Goal: Transaction & Acquisition: Download file/media

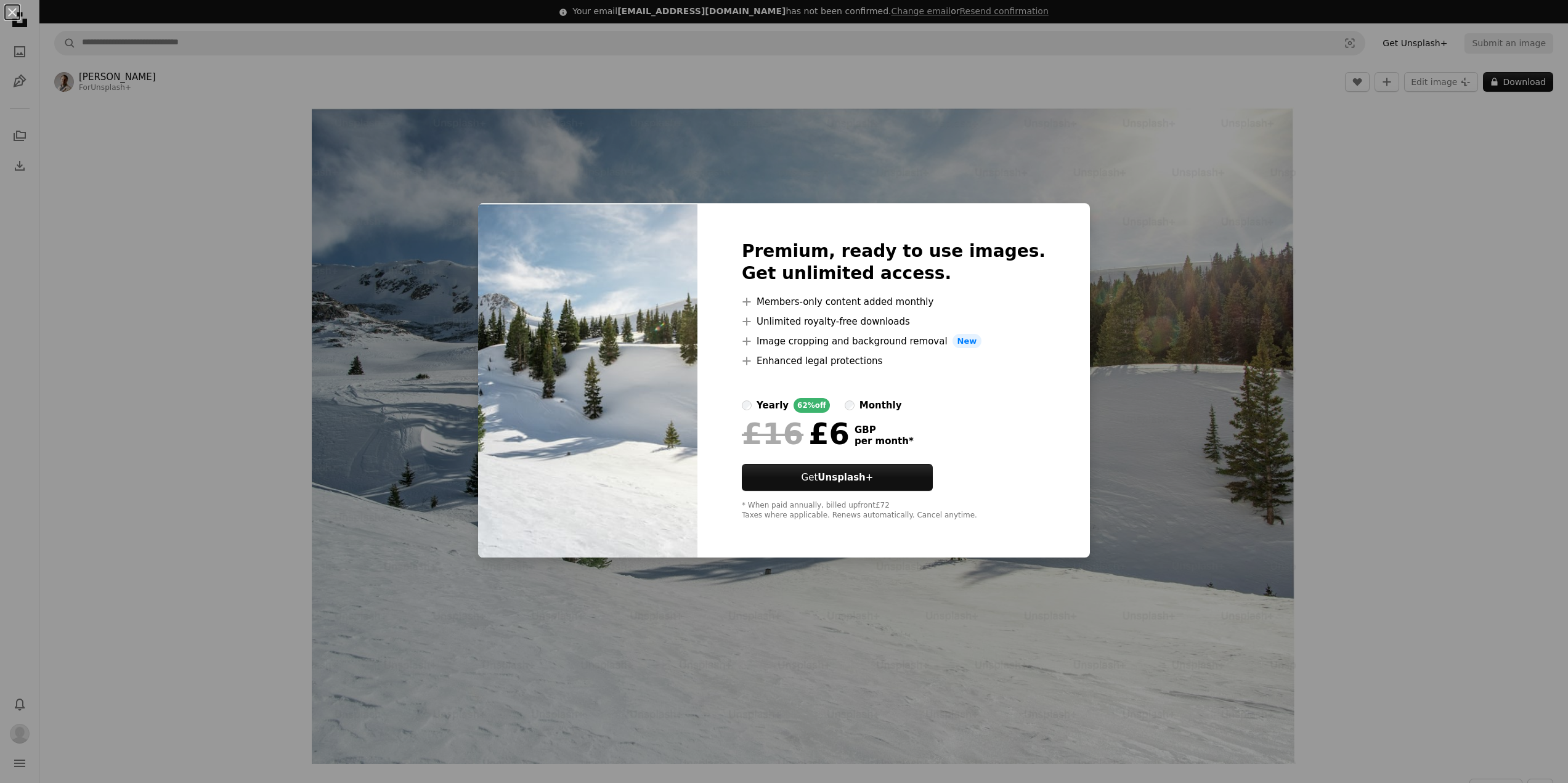
scroll to position [24, 0]
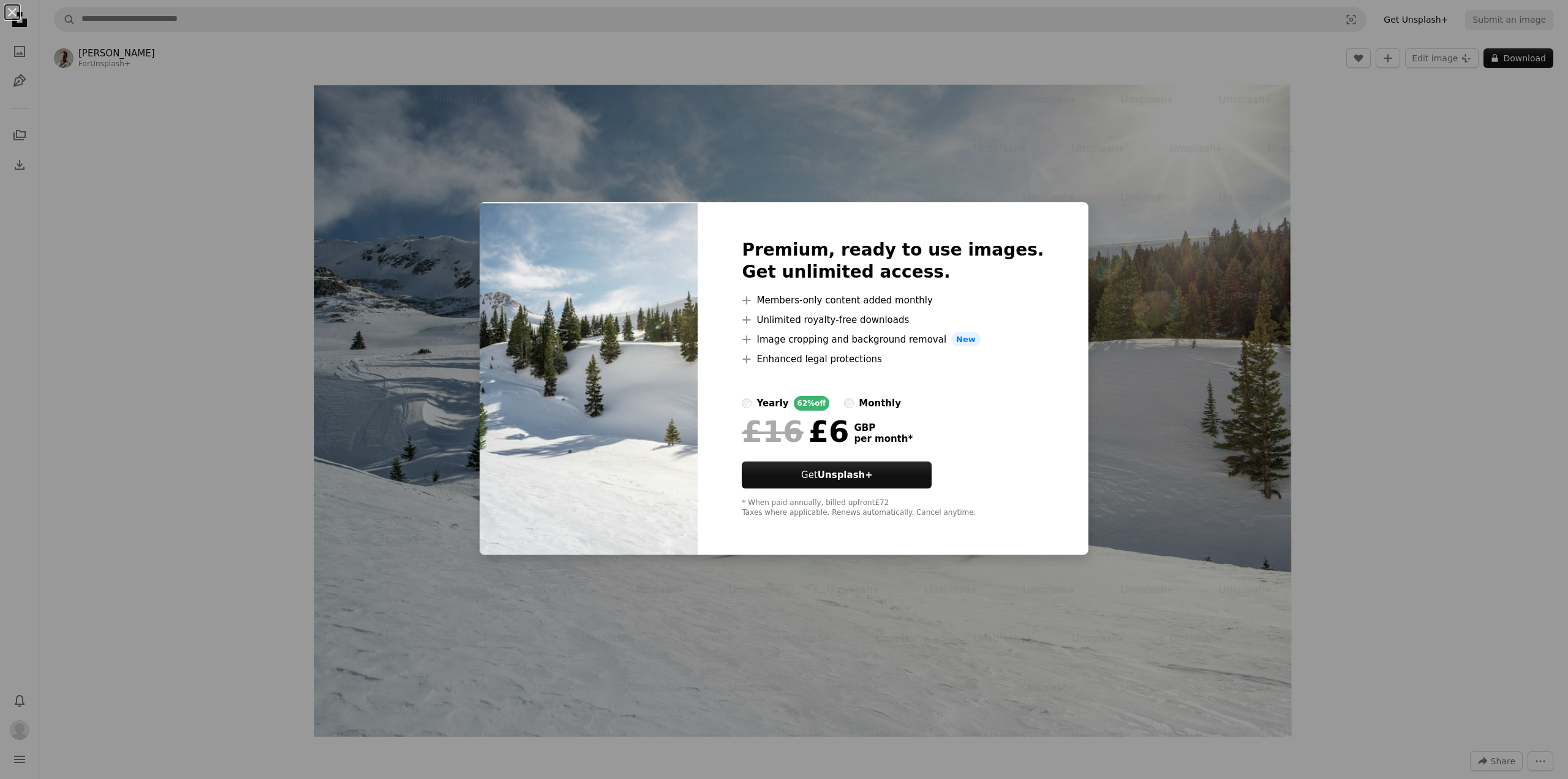
click at [1089, 162] on div "An X shape Premium, ready to use images. Get unlimited access. A plus sign Memb…" at bounding box center [784, 390] width 1568 height 779
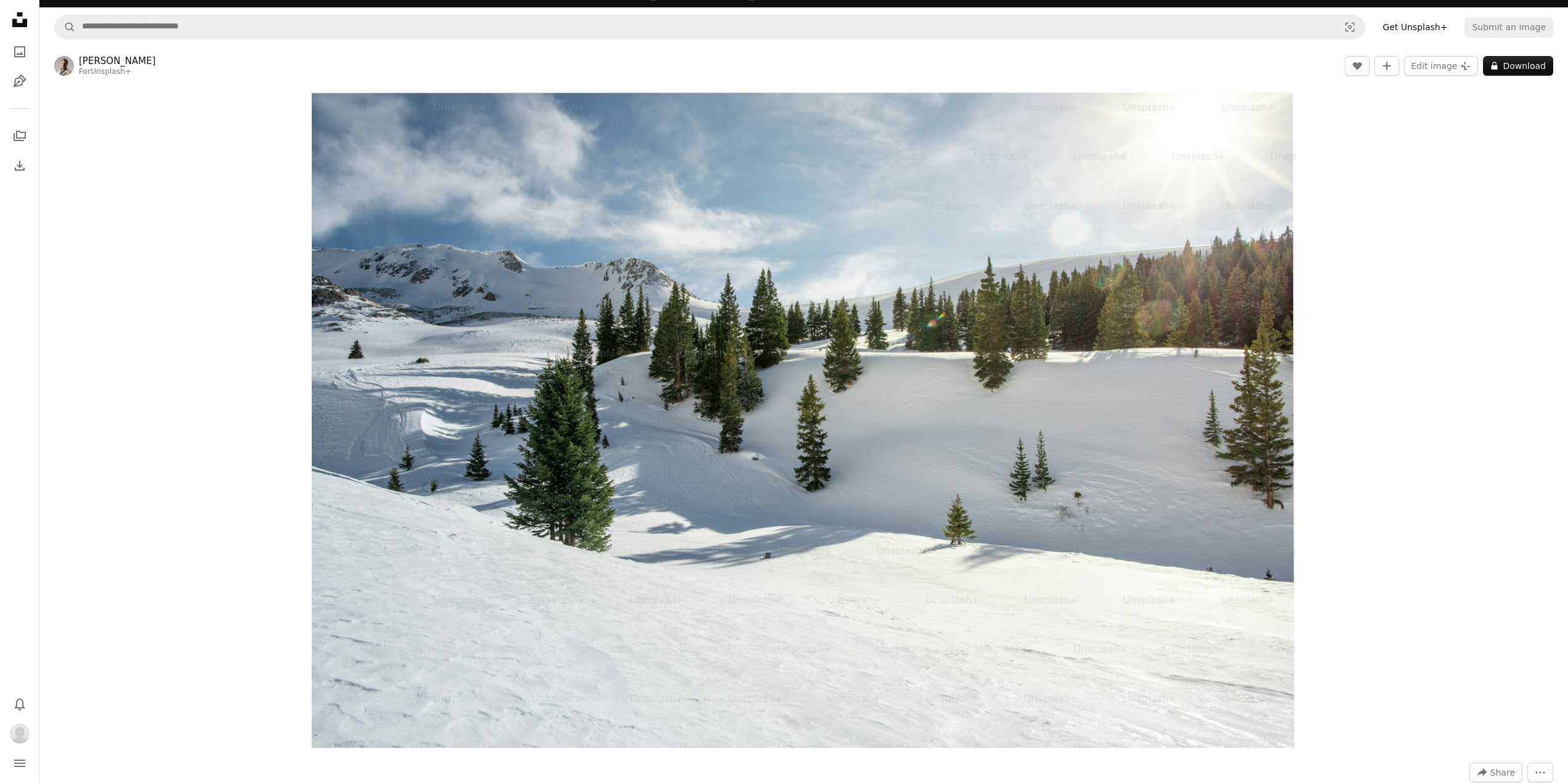
scroll to position [0, 0]
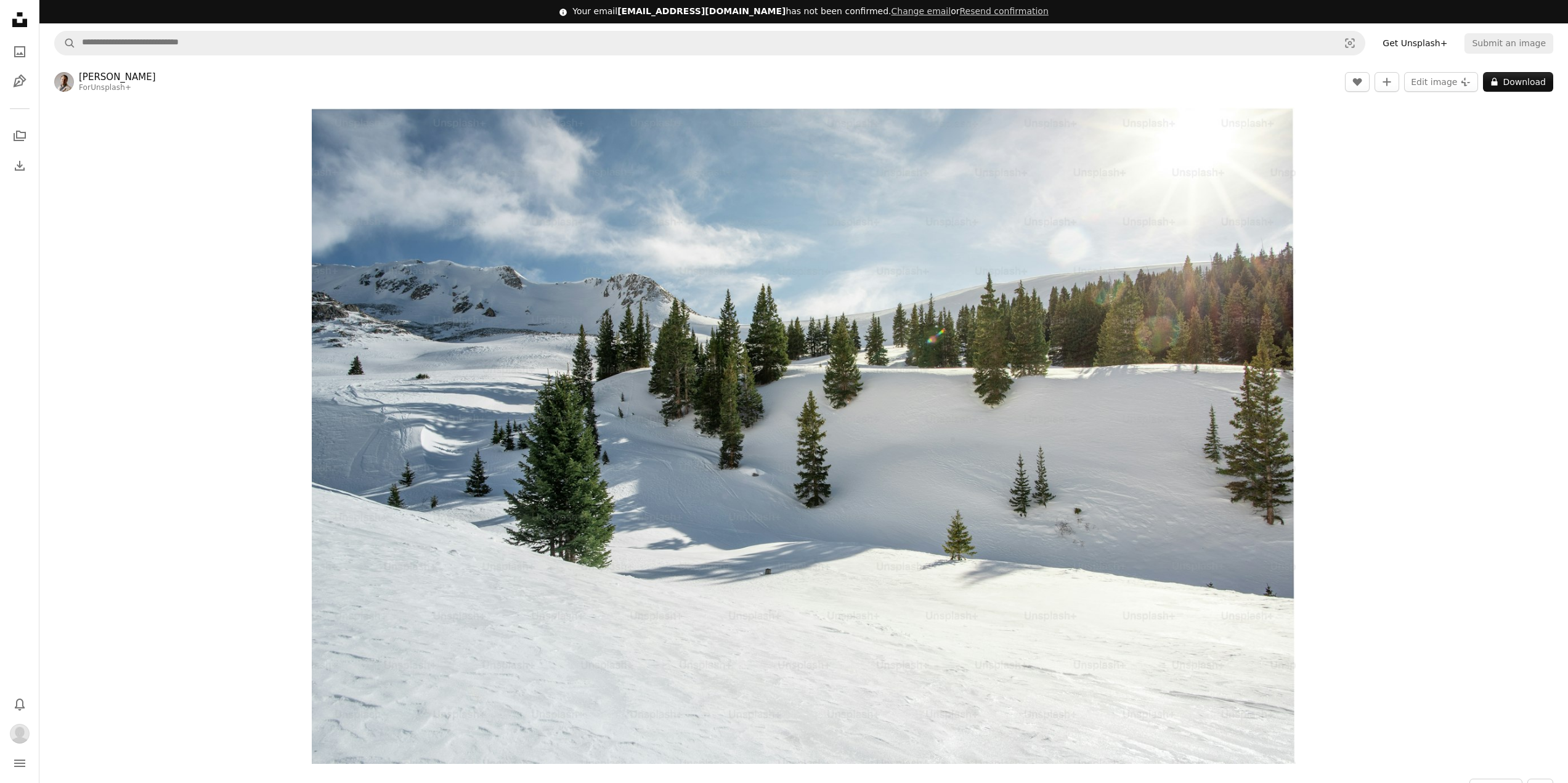
click at [1418, 201] on div "Zoom in" at bounding box center [804, 436] width 1528 height 669
drag, startPoint x: 677, startPoint y: 10, endPoint x: 837, endPoint y: 16, distance: 160.1
click at [837, 16] on div "您的邮箱 [EMAIL_ADDRESS][DOMAIN_NAME] 尚未确认。 请更改邮箱 或 重新发送确认" at bounding box center [810, 12] width 349 height 13
click at [839, 16] on font "尚未确认。" at bounding box center [860, 11] width 44 height 9
click at [934, 15] on font "重新发送确认" at bounding box center [959, 11] width 51 height 9
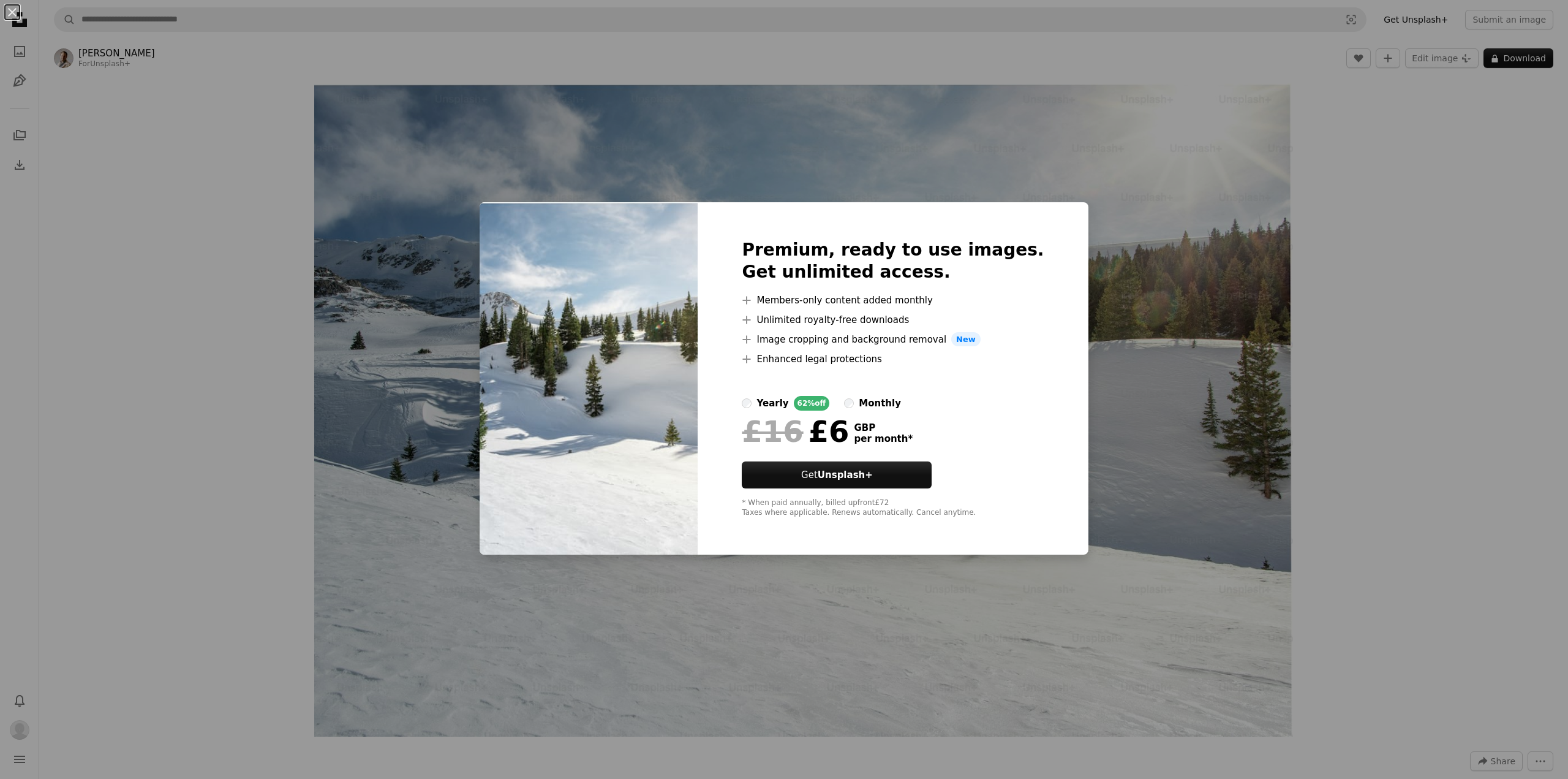
click at [1322, 233] on div "An X shape Premium, ready to use images. Get unlimited access. A plus sign Memb…" at bounding box center [784, 390] width 1568 height 779
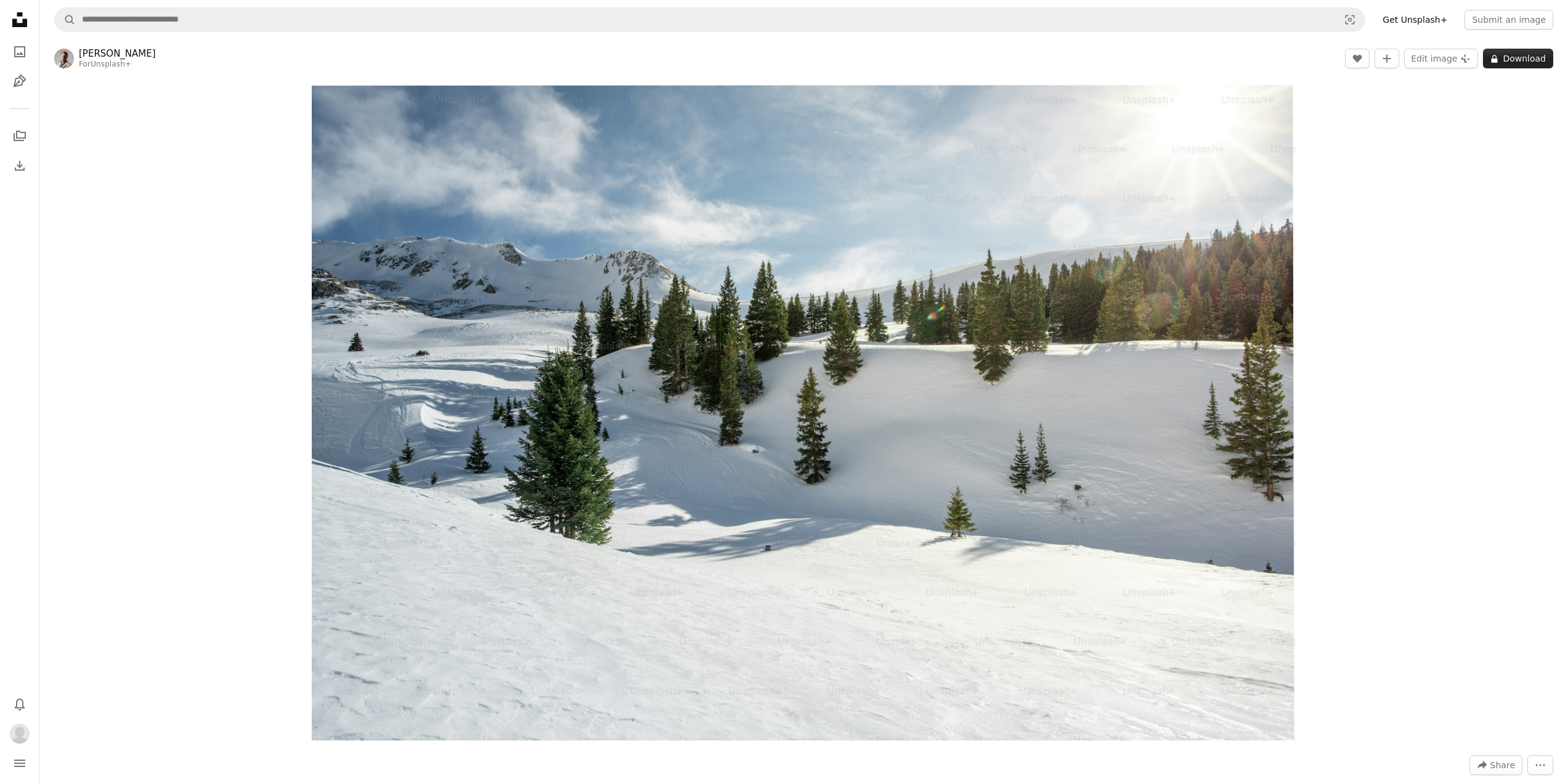
click at [1508, 67] on button "A lock Download" at bounding box center [1517, 59] width 70 height 20
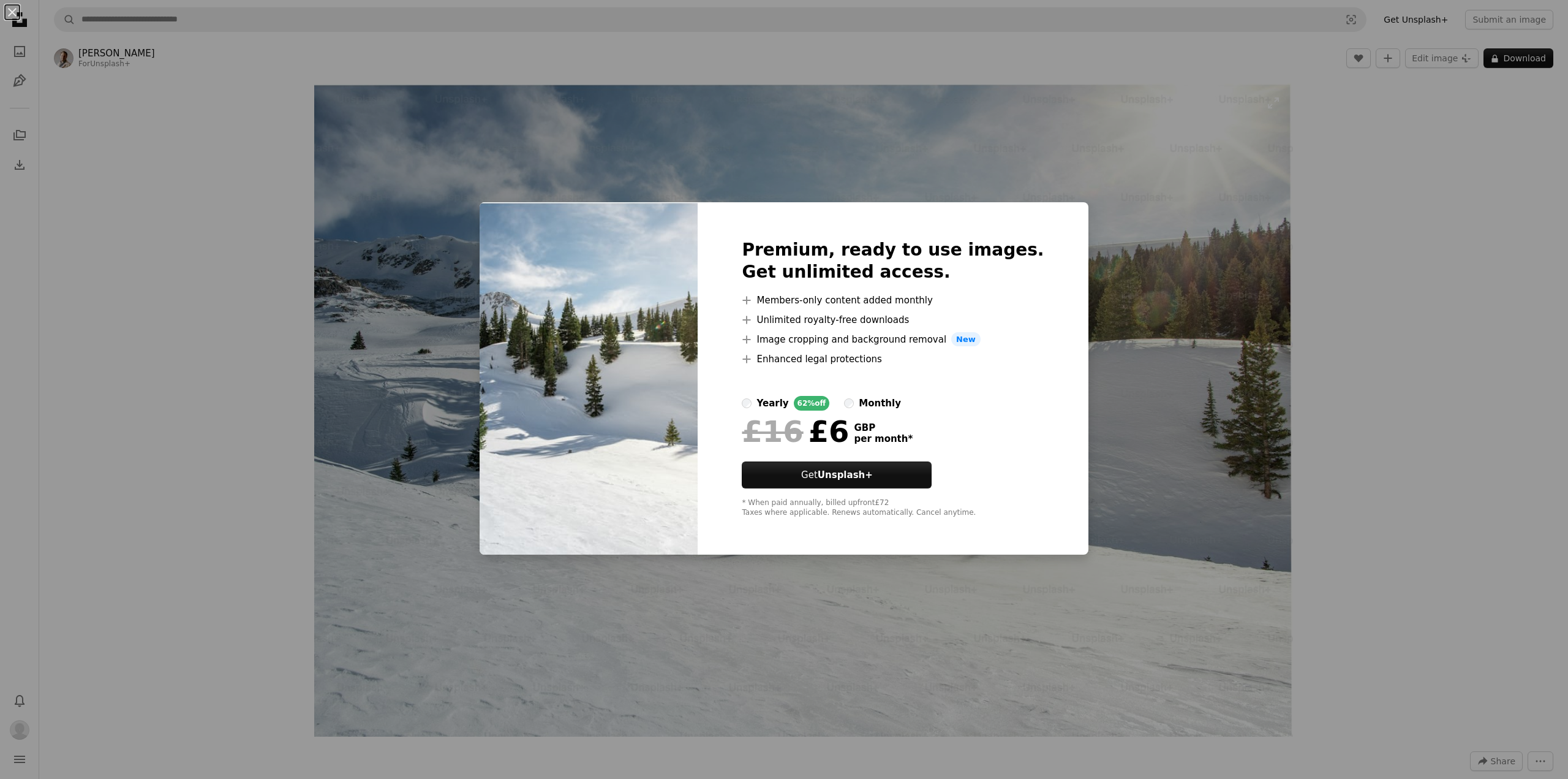
click at [1263, 176] on div "An X shape Premium, ready to use images. Get unlimited access. A plus sign Memb…" at bounding box center [784, 390] width 1568 height 779
